Goal: Task Accomplishment & Management: Manage account settings

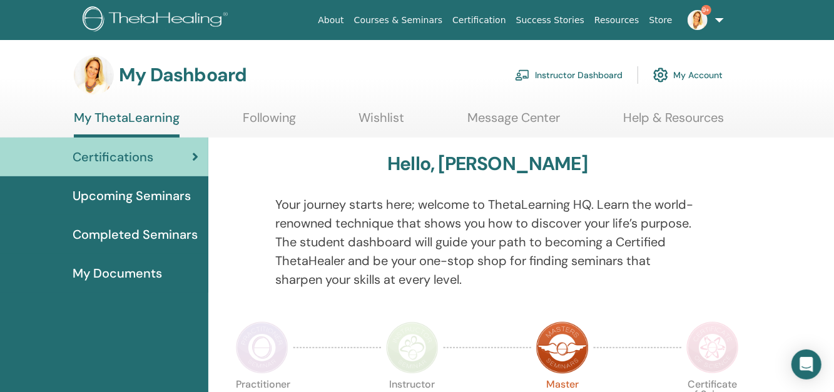
click at [705, 22] on img at bounding box center [697, 20] width 20 height 20
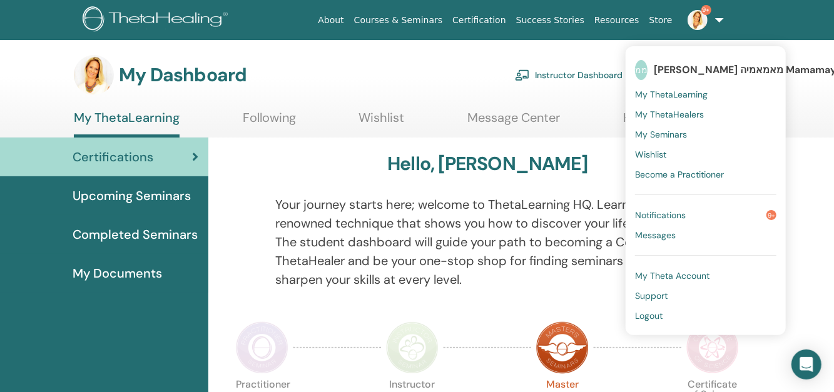
click at [687, 92] on span "My ThetaLearning" at bounding box center [671, 94] width 73 height 11
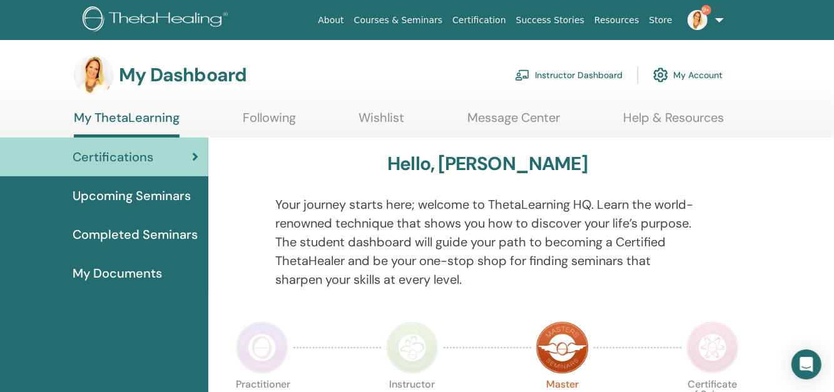
click at [610, 77] on link "Instructor Dashboard" at bounding box center [569, 75] width 108 height 28
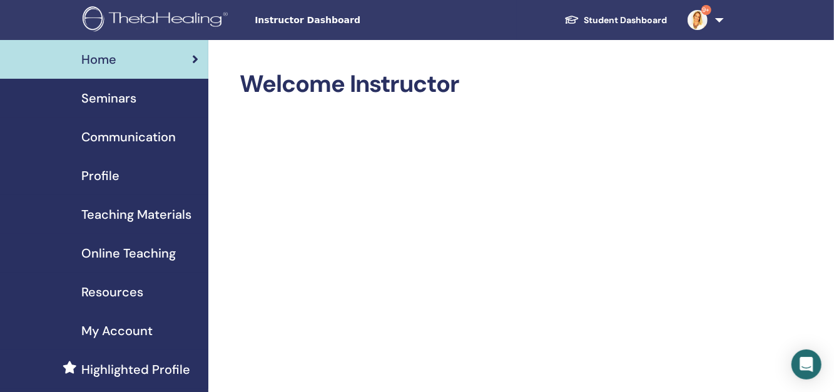
click at [131, 96] on span "Seminars" at bounding box center [108, 98] width 55 height 19
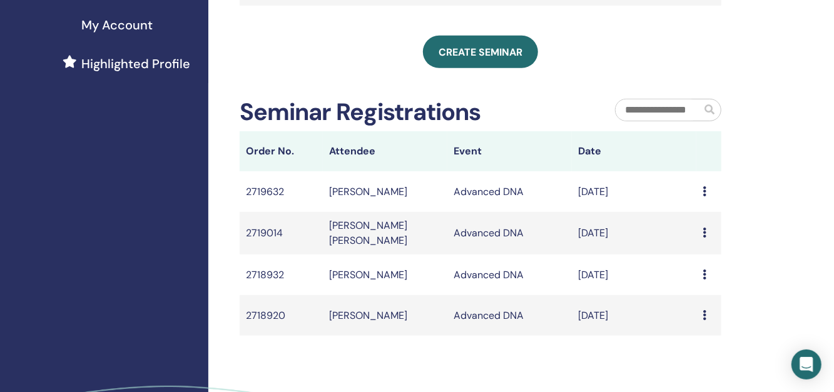
scroll to position [325, 0]
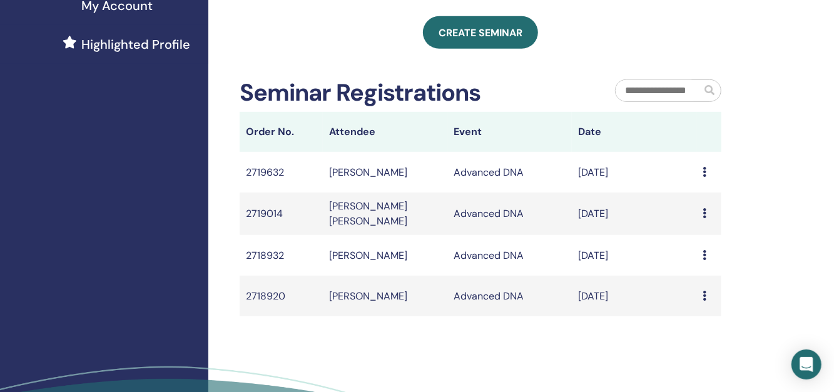
click at [704, 301] on icon at bounding box center [704, 296] width 4 height 10
click at [704, 306] on li "Message" at bounding box center [679, 315] width 61 height 19
click at [704, 301] on icon at bounding box center [704, 296] width 4 height 10
click at [704, 306] on li "Message" at bounding box center [679, 315] width 61 height 19
click at [704, 301] on icon at bounding box center [704, 296] width 4 height 10
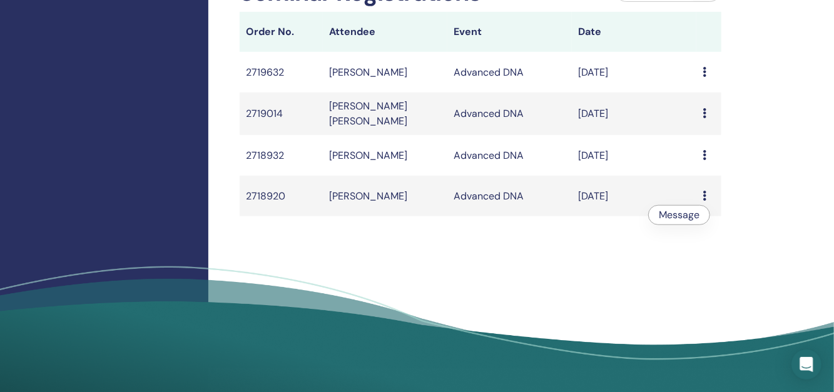
scroll to position [82, 0]
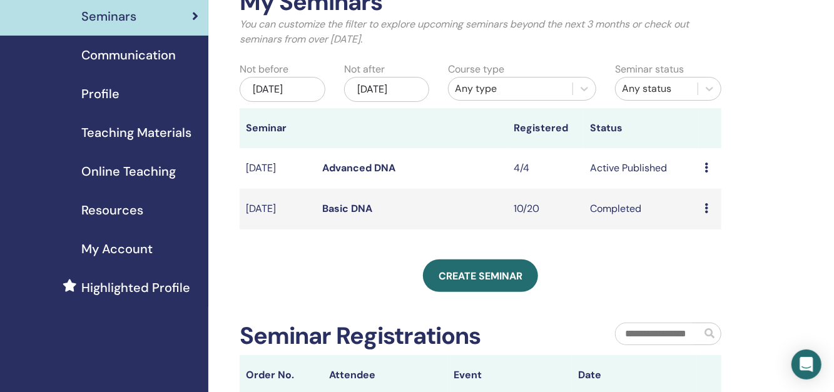
click at [704, 173] on icon at bounding box center [706, 168] width 4 height 10
click at [709, 223] on link "Attendees" at bounding box center [707, 225] width 48 height 13
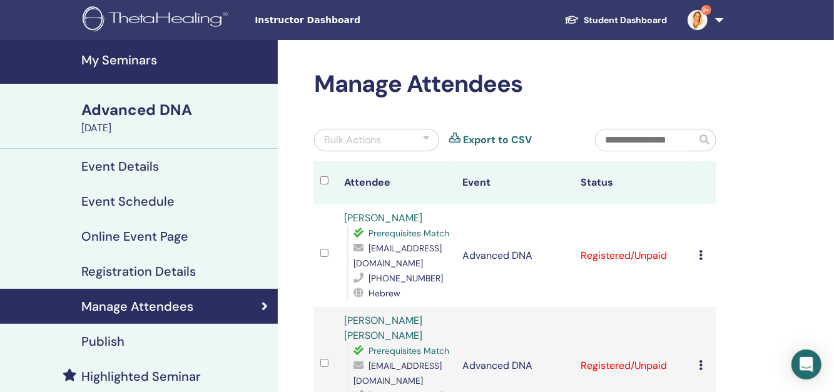
click at [702, 255] on icon at bounding box center [701, 255] width 4 height 10
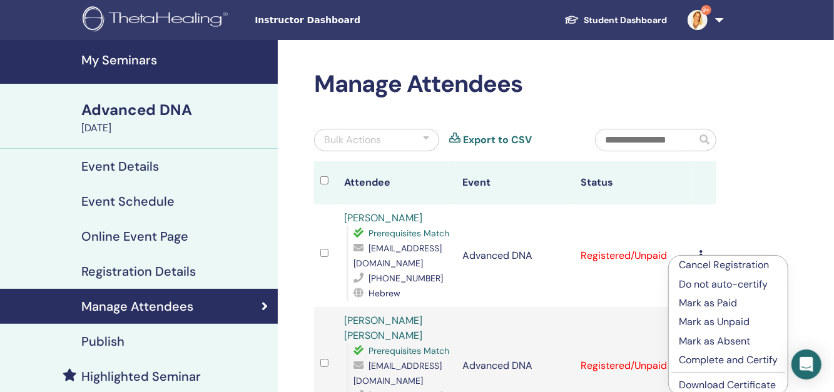
click at [706, 360] on p "Complete and Certify" at bounding box center [728, 360] width 99 height 15
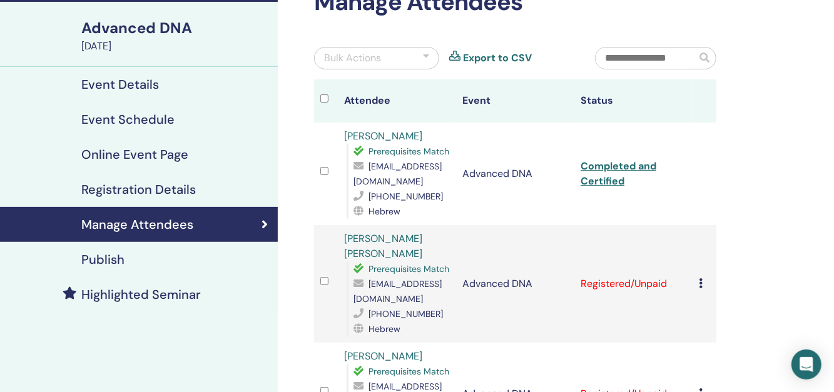
scroll to position [100, 0]
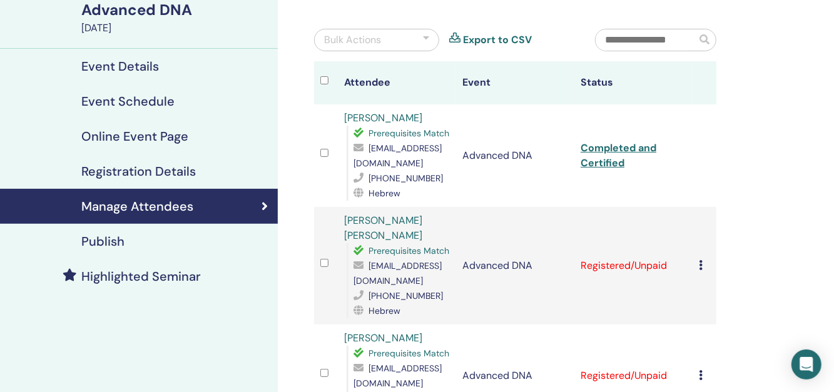
click at [701, 260] on icon at bounding box center [701, 265] width 4 height 10
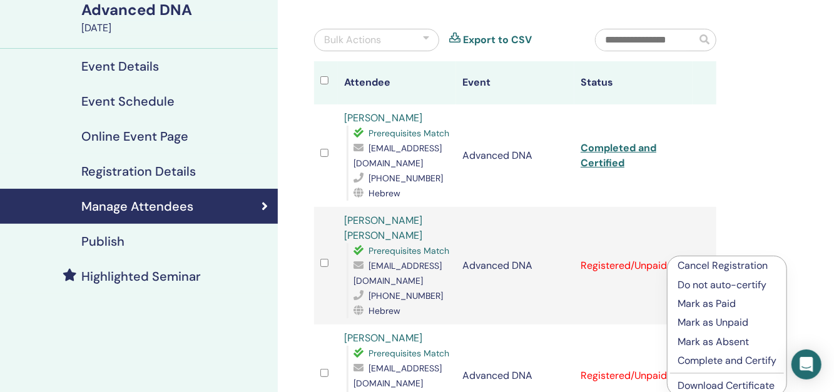
click at [712, 357] on p "Complete and Certify" at bounding box center [726, 360] width 99 height 15
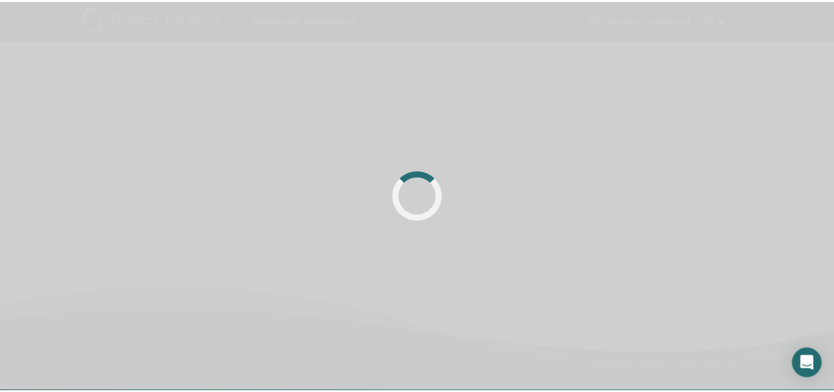
scroll to position [100, 0]
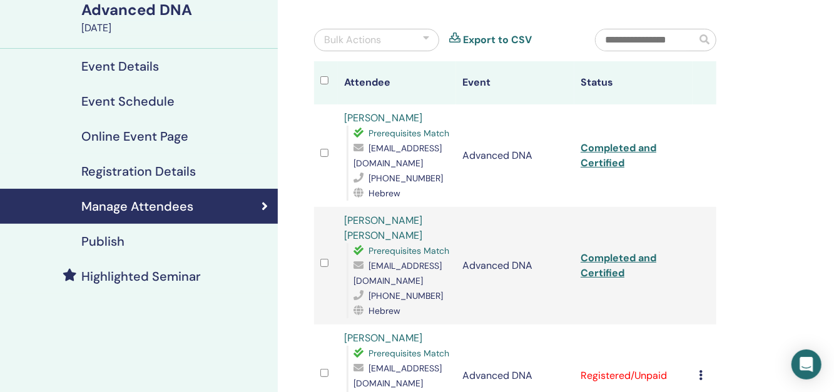
click at [700, 370] on icon at bounding box center [701, 375] width 4 height 10
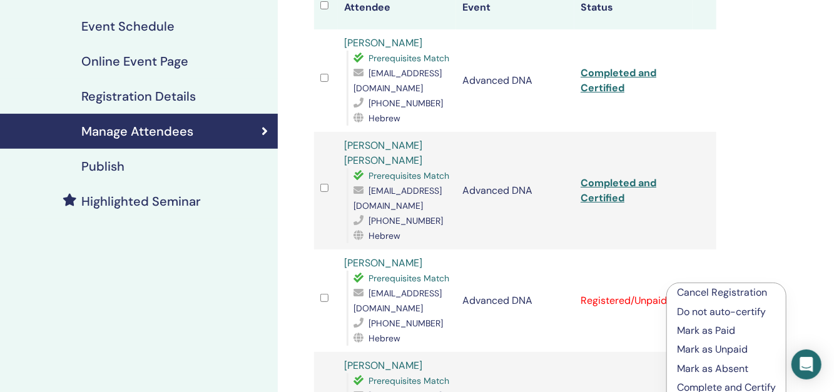
scroll to position [200, 0]
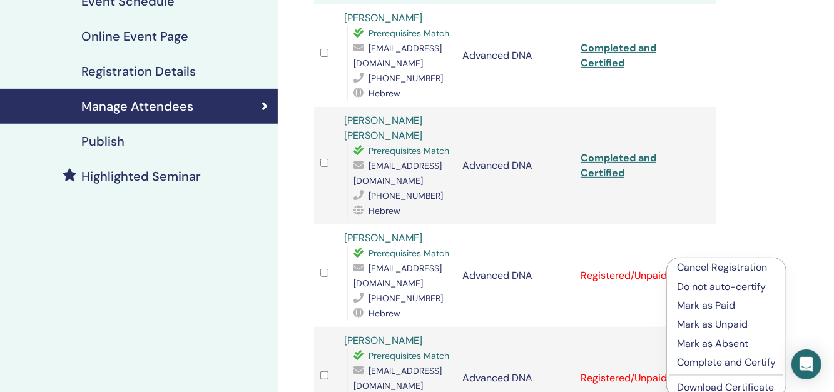
click at [769, 363] on p "Complete and Certify" at bounding box center [726, 362] width 99 height 15
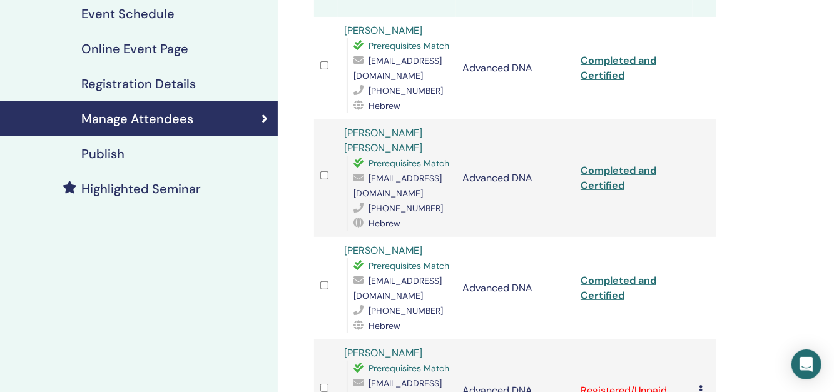
scroll to position [200, 0]
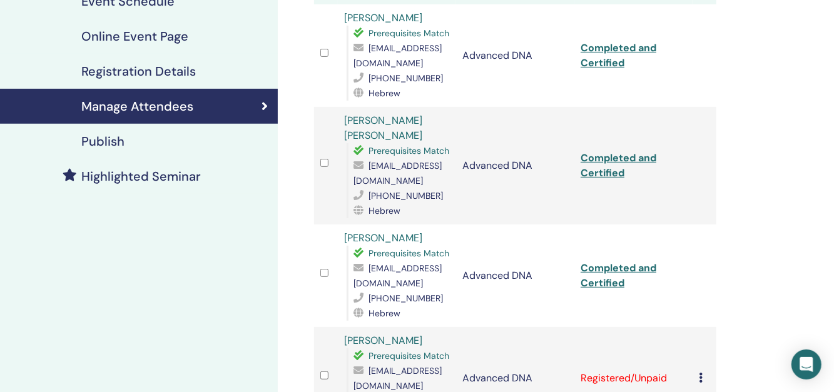
click at [702, 373] on icon at bounding box center [701, 378] width 4 height 10
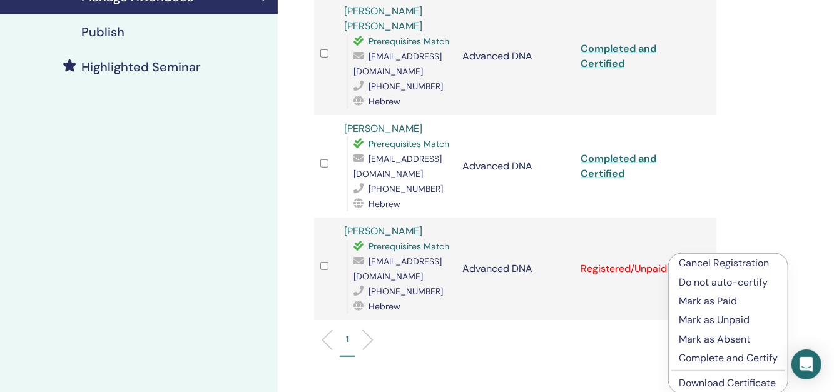
scroll to position [325, 0]
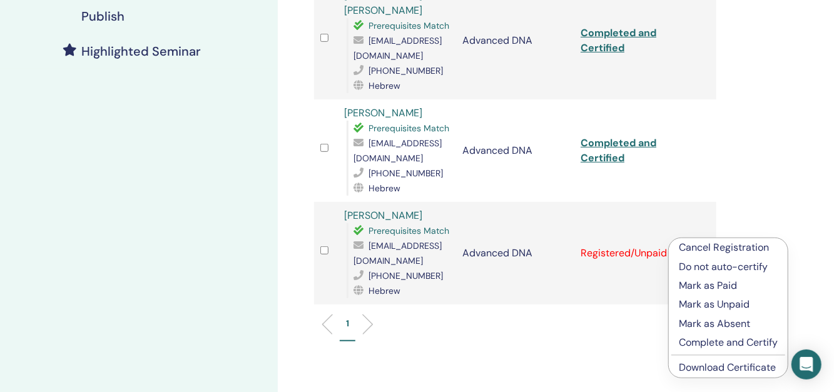
click at [751, 342] on p "Complete and Certify" at bounding box center [728, 342] width 99 height 15
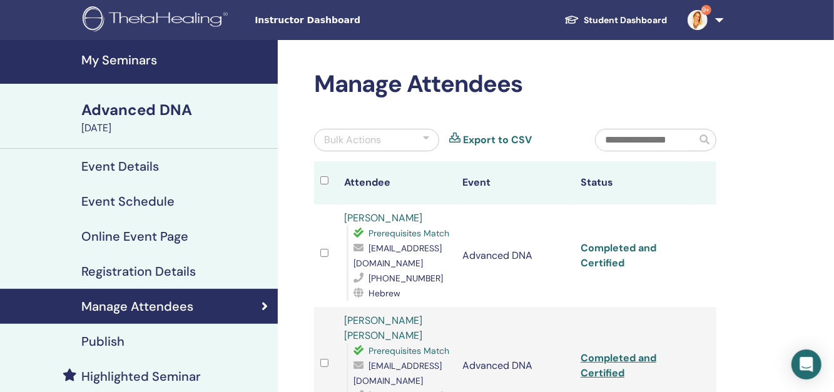
click at [630, 251] on link "Completed and Certified" at bounding box center [618, 255] width 76 height 28
click at [612, 352] on link "Completed and Certified" at bounding box center [618, 366] width 76 height 28
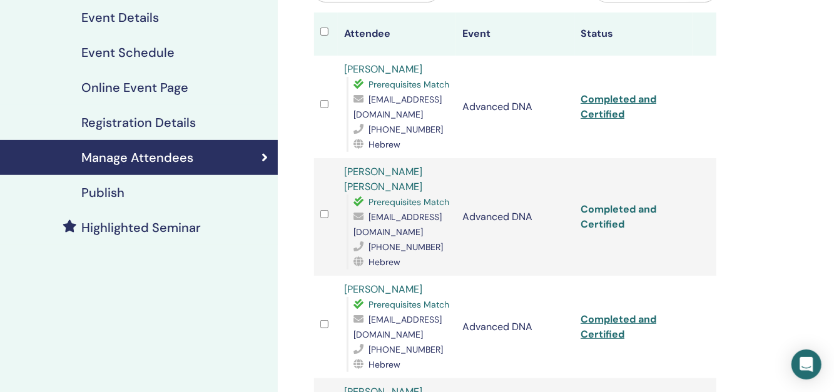
scroll to position [150, 0]
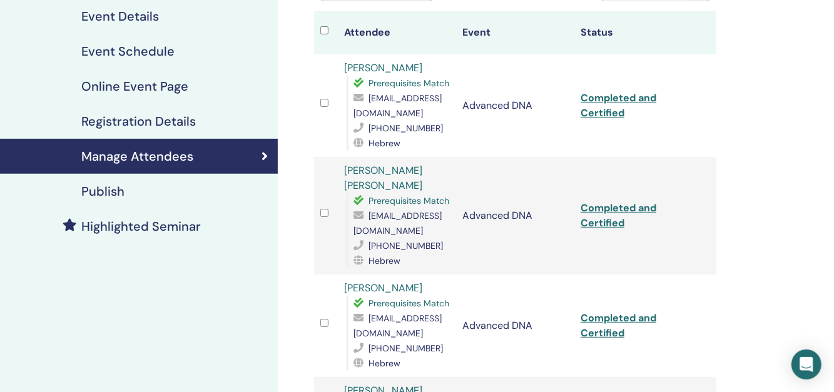
click at [602, 310] on td "Completed and Certified" at bounding box center [633, 326] width 118 height 103
click at [607, 311] on link "Completed and Certified" at bounding box center [618, 325] width 76 height 28
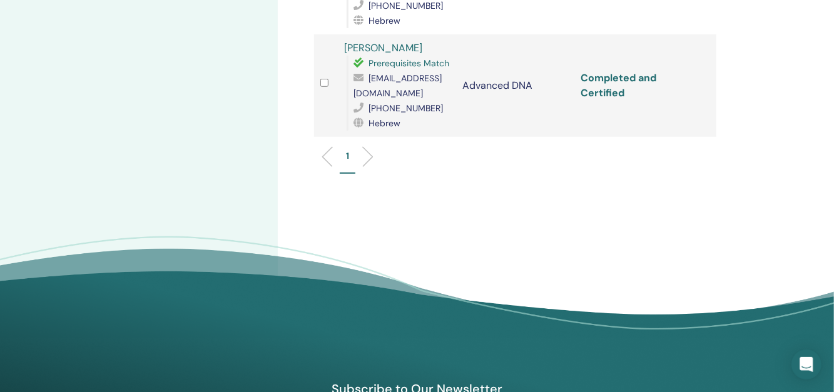
click at [593, 78] on link "Completed and Certified" at bounding box center [618, 85] width 76 height 28
click at [602, 71] on link "Completed and Certified" at bounding box center [618, 85] width 76 height 28
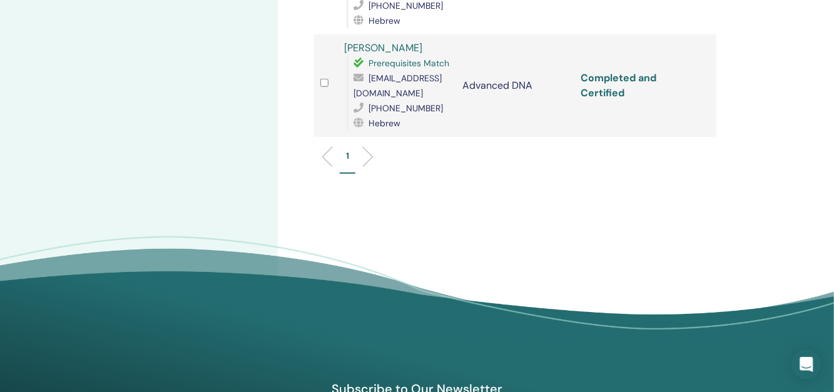
click at [645, 71] on link "Completed and Certified" at bounding box center [618, 85] width 76 height 28
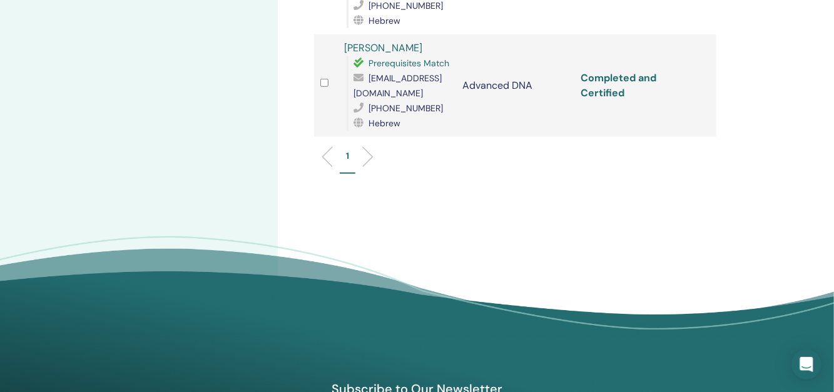
click at [645, 71] on link "Completed and Certified" at bounding box center [618, 85] width 76 height 28
click at [634, 71] on link "Completed and Certified" at bounding box center [618, 85] width 76 height 28
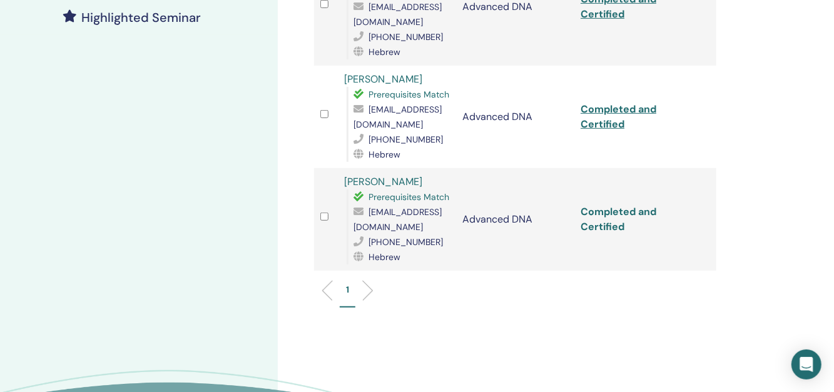
scroll to position [0, 0]
